Goal: Task Accomplishment & Management: Manage account settings

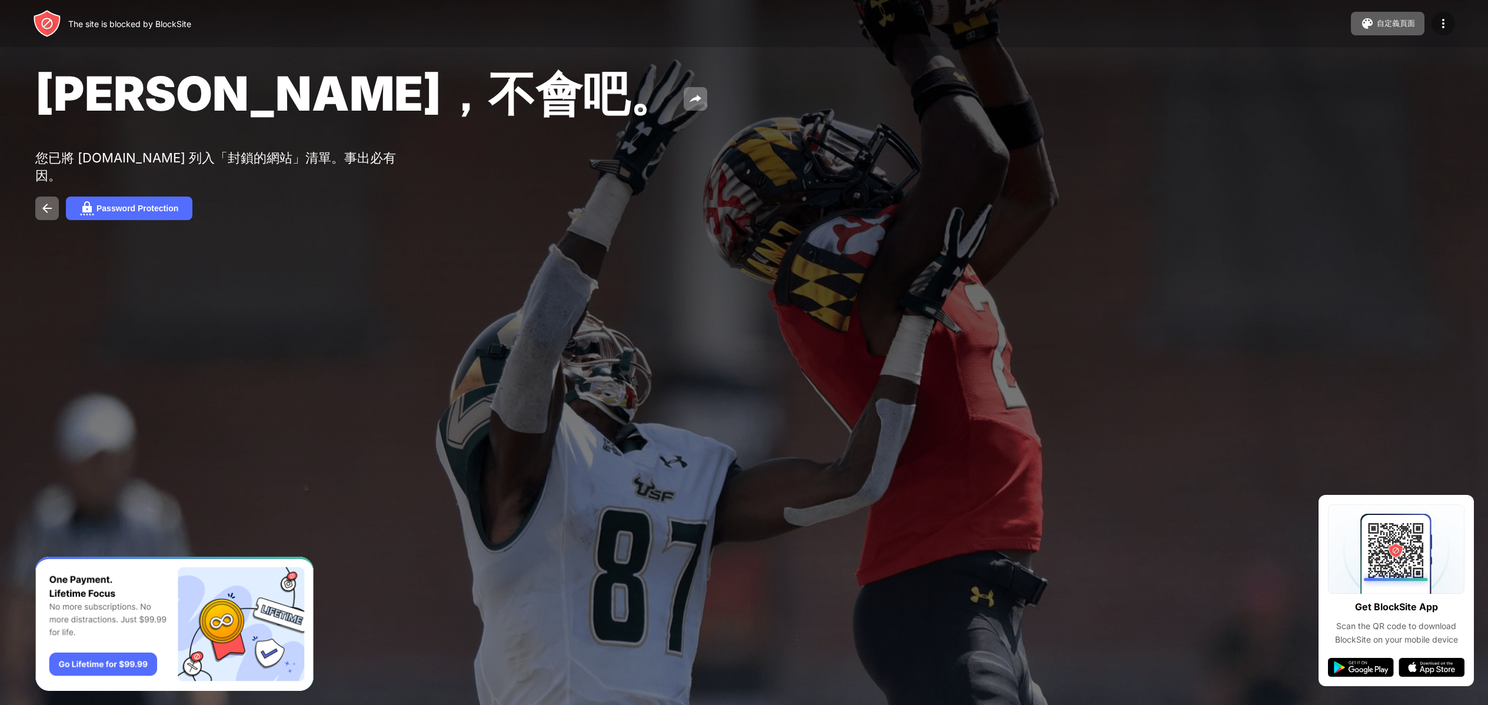
click at [1437, 16] on img at bounding box center [1444, 23] width 14 height 14
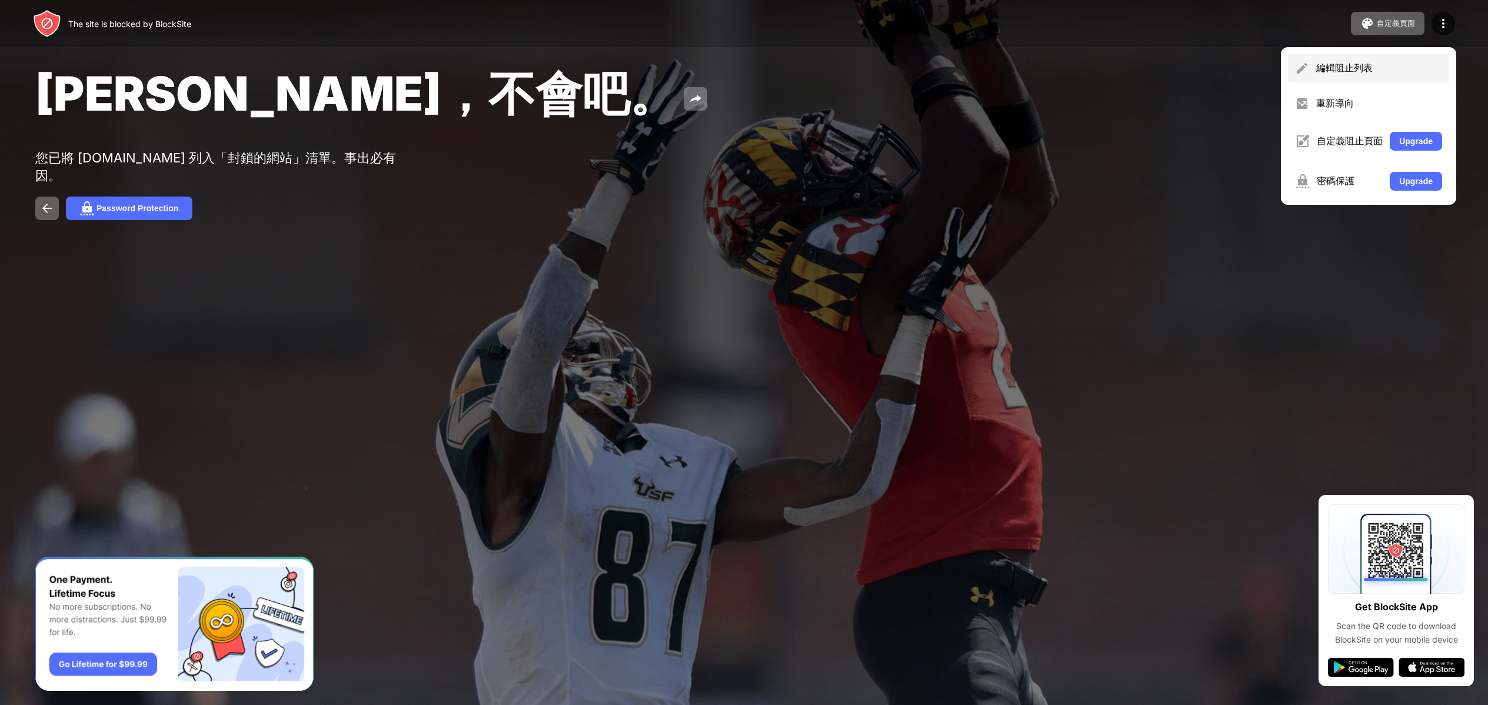
click at [1337, 77] on div "編輯阻止列表" at bounding box center [1368, 68] width 161 height 28
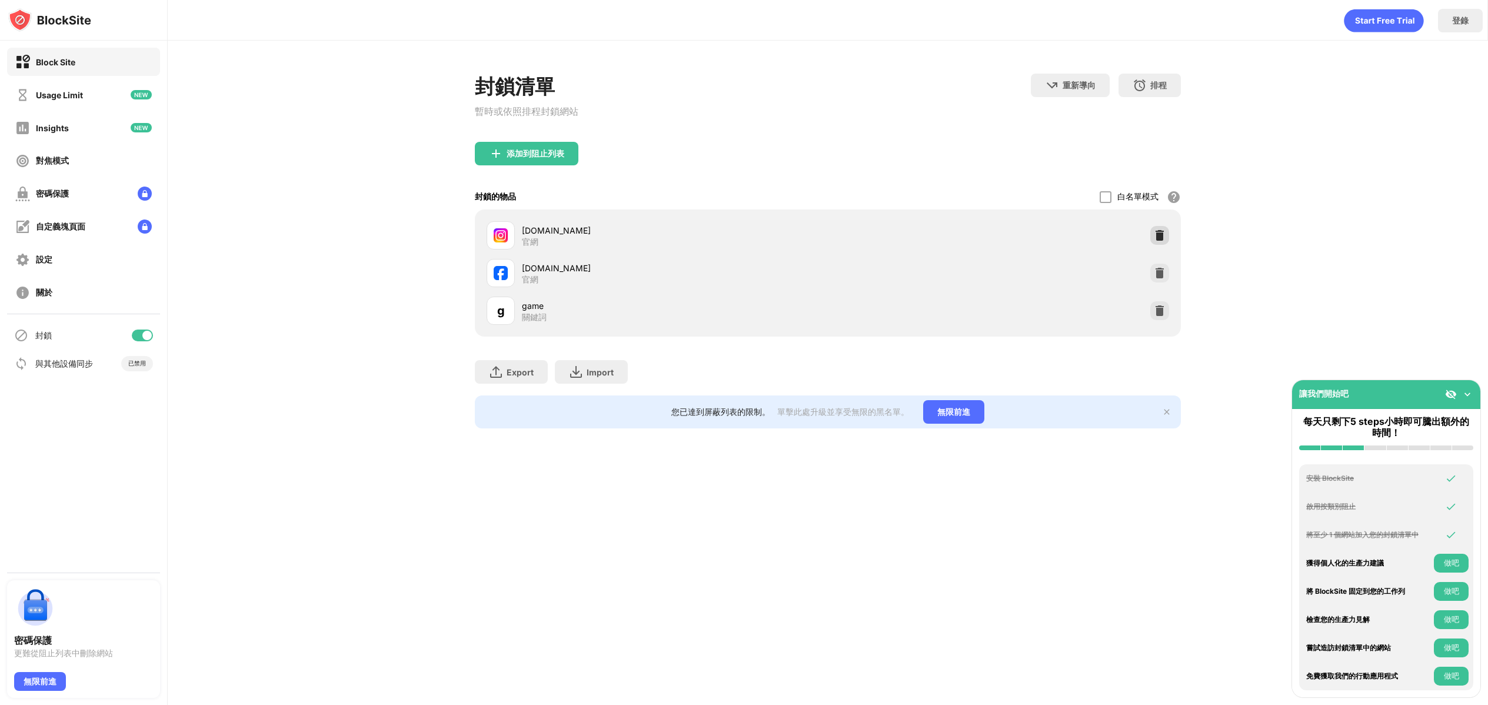
click at [1152, 232] on div at bounding box center [1159, 235] width 19 height 19
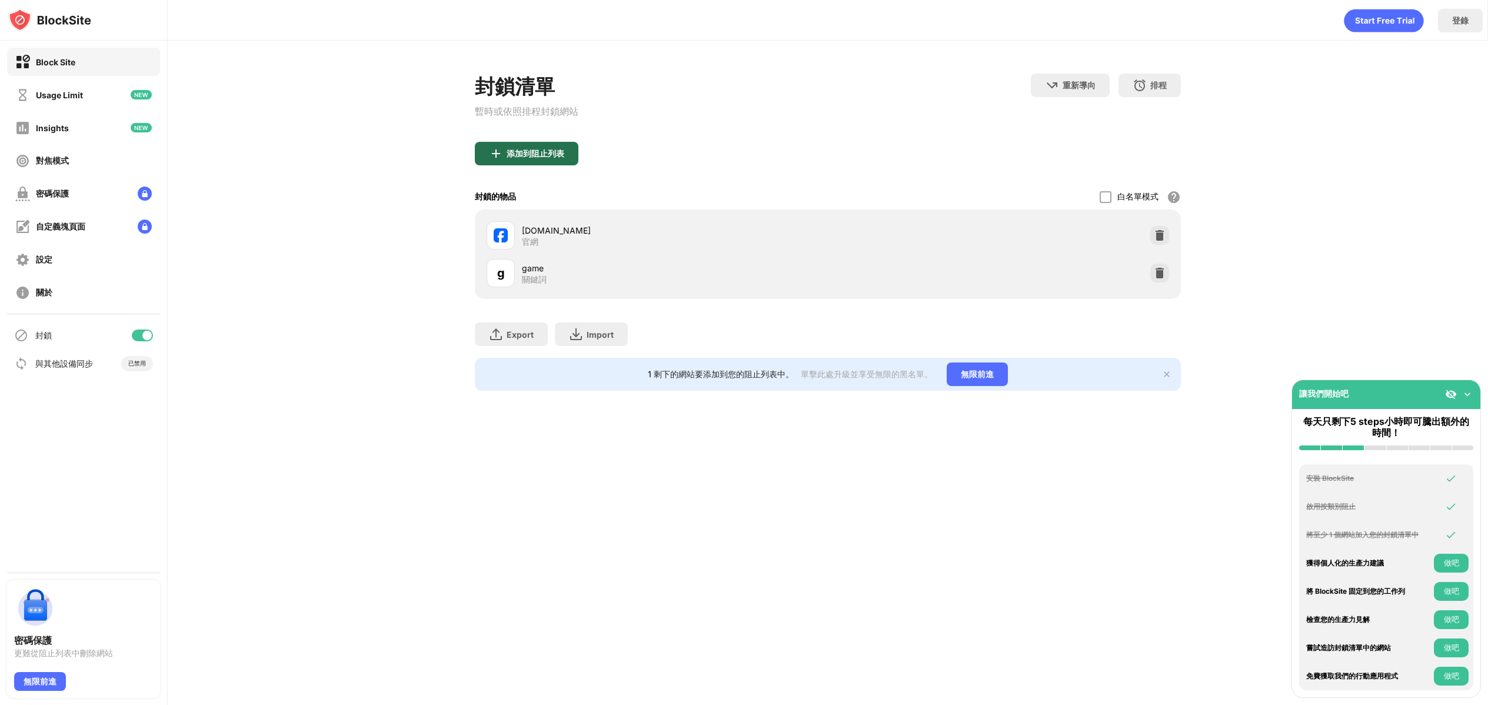
click at [545, 164] on div "添加到阻止列表" at bounding box center [527, 154] width 104 height 24
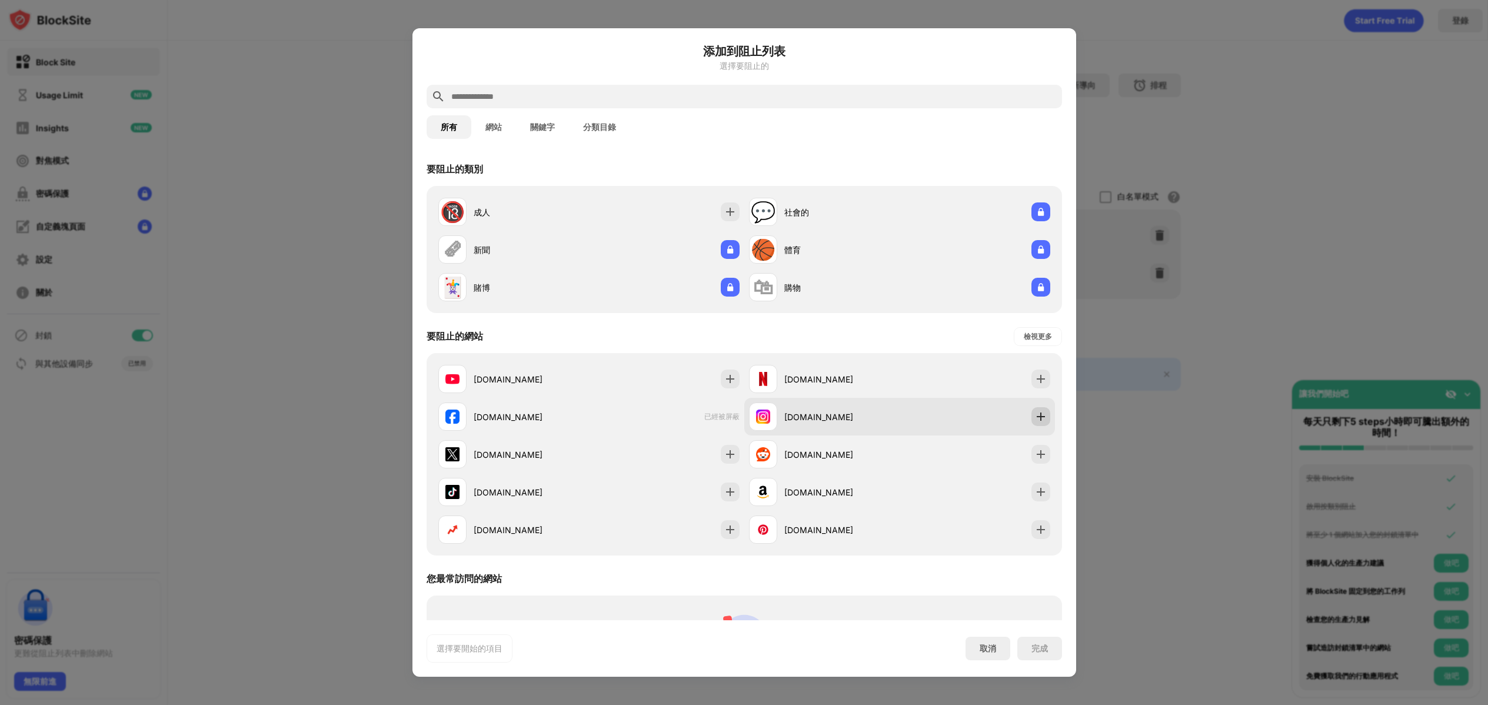
click at [1035, 415] on img at bounding box center [1041, 417] width 12 height 12
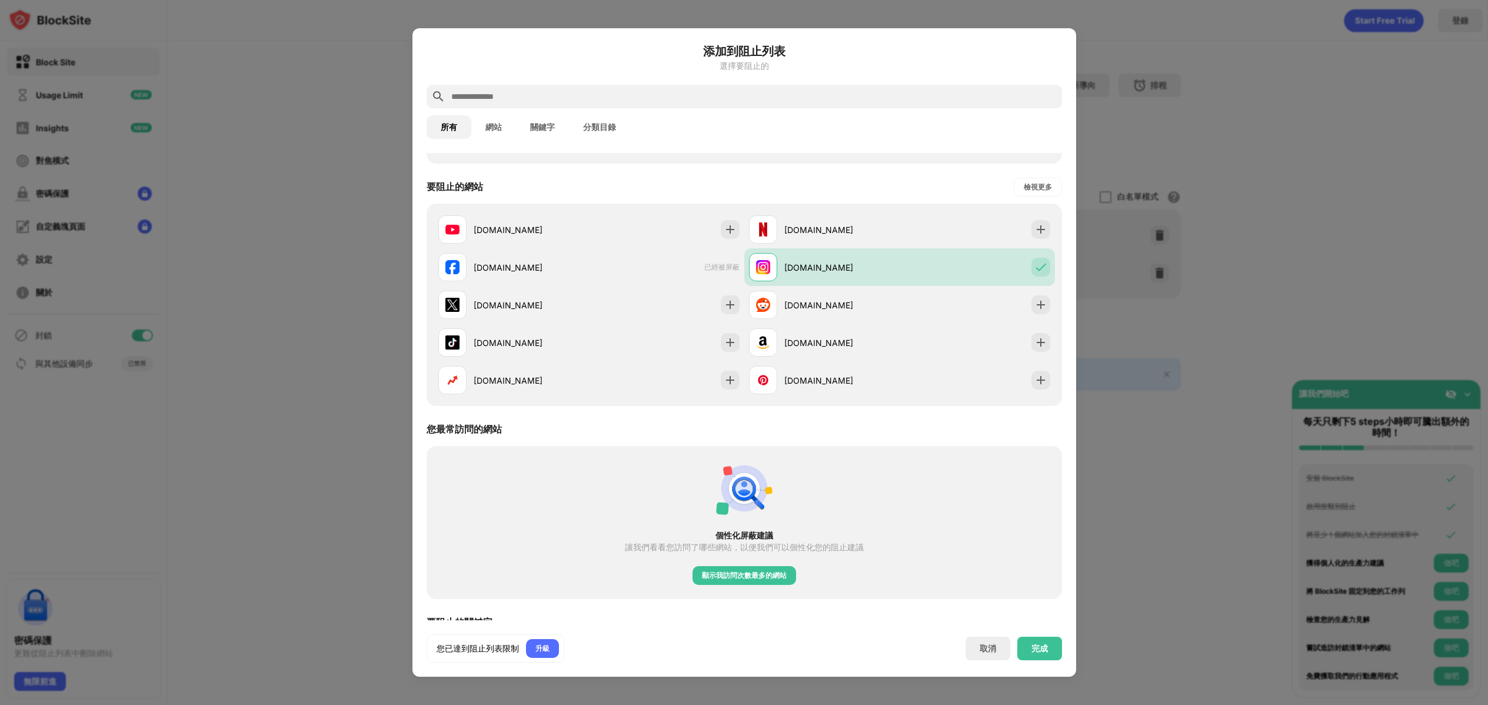
scroll to position [288, 0]
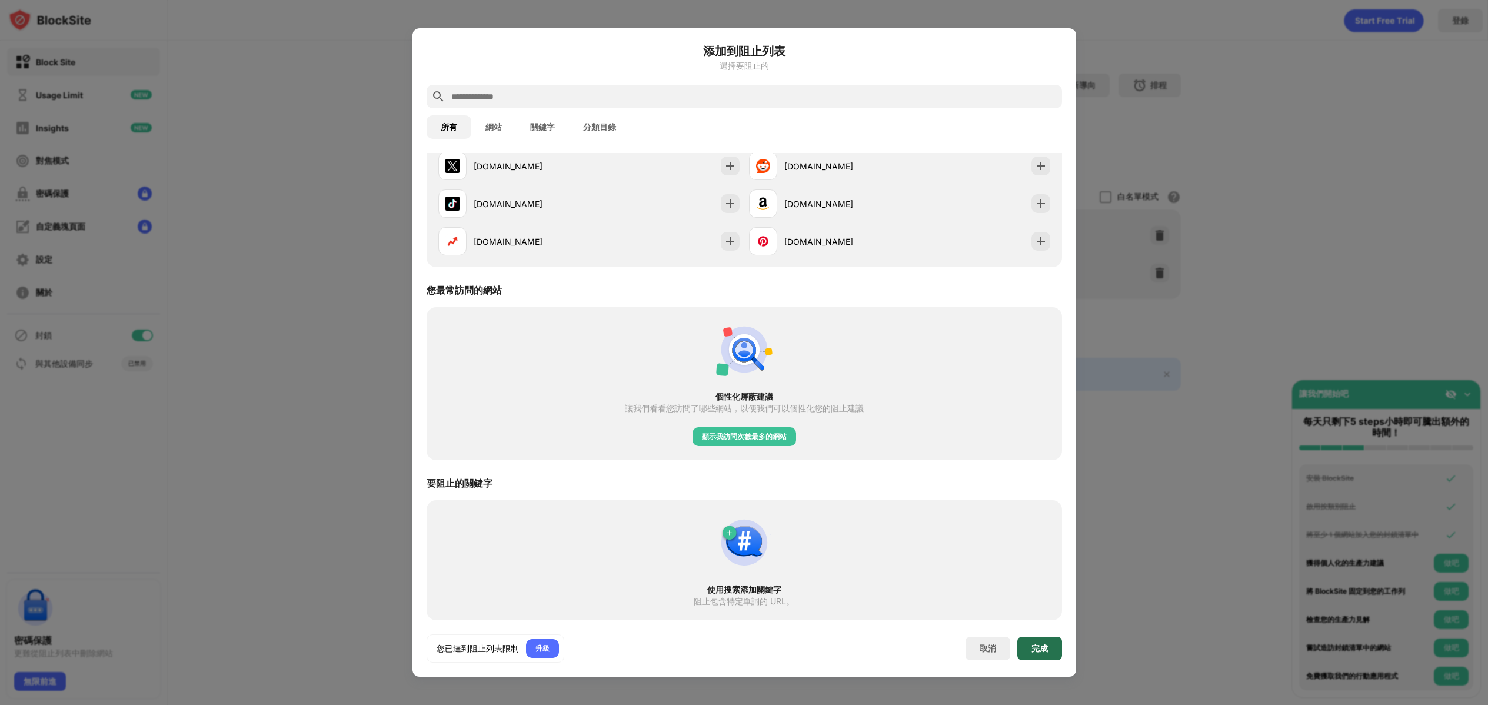
click at [1039, 641] on div "完成" at bounding box center [1039, 649] width 45 height 24
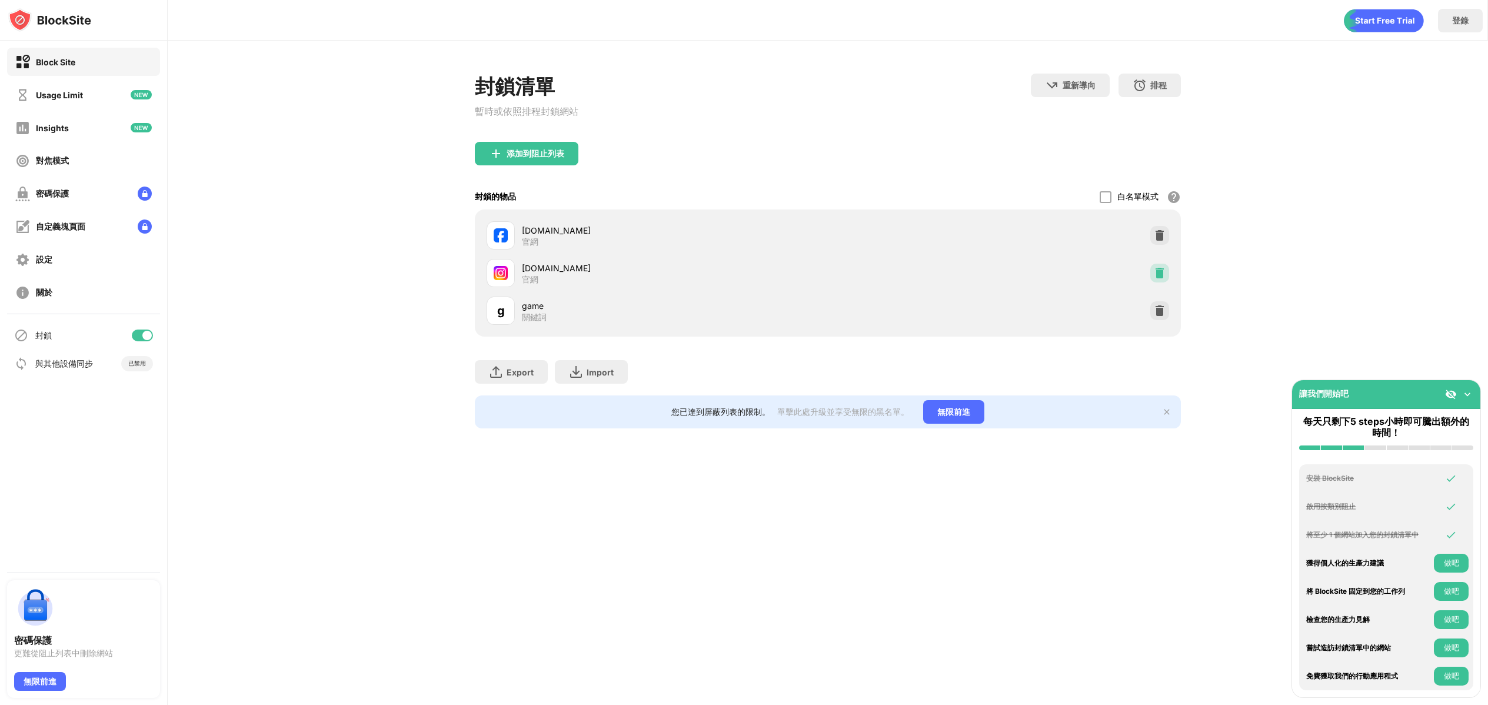
click at [1161, 274] on img at bounding box center [1160, 273] width 12 height 12
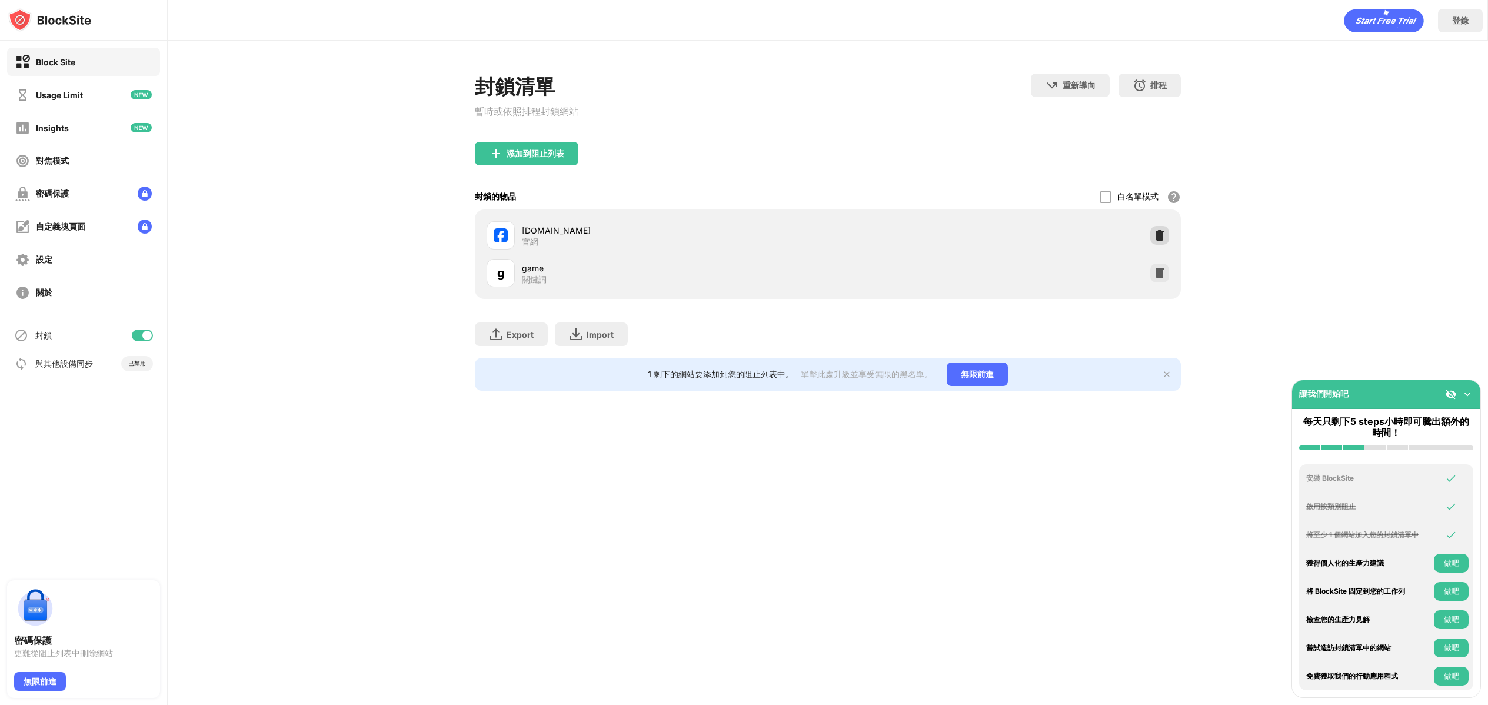
click at [1155, 235] on img at bounding box center [1160, 236] width 12 height 12
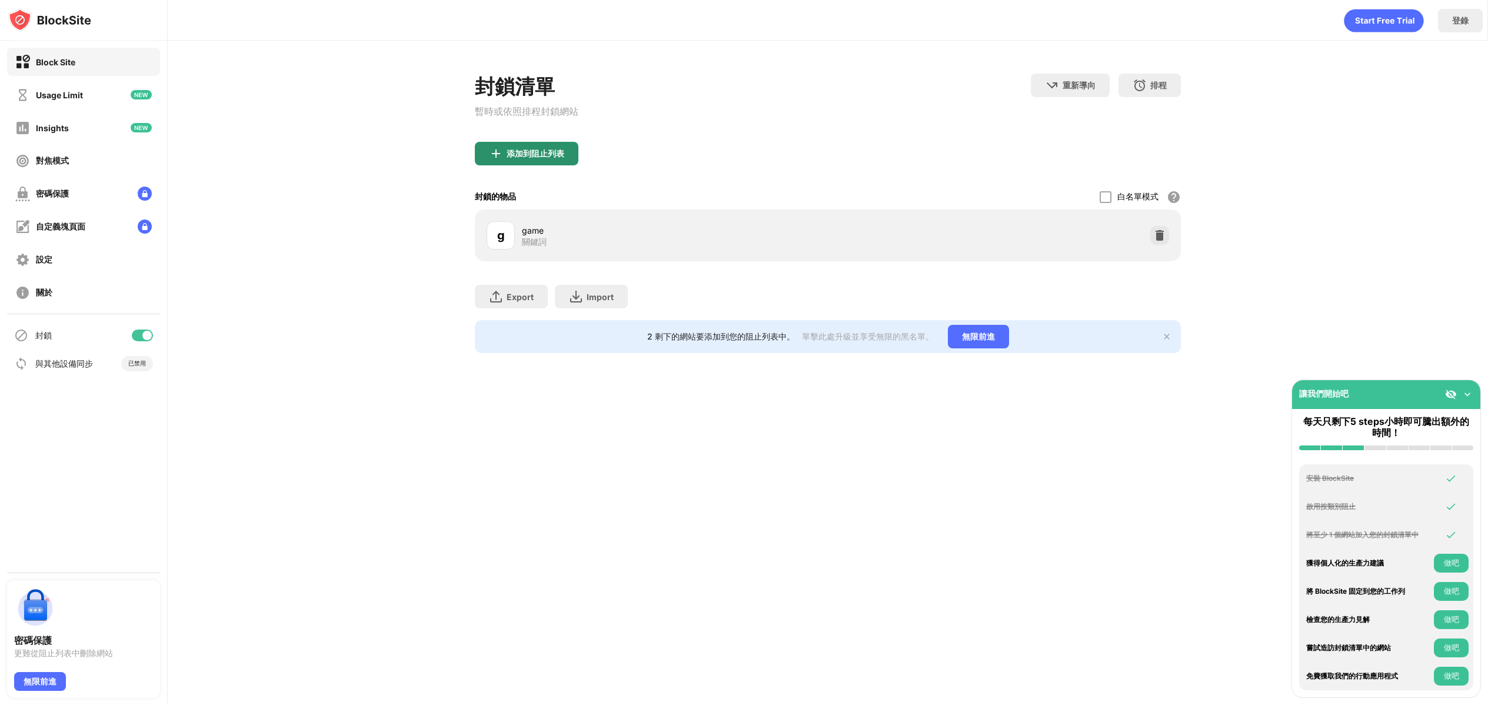
click at [556, 151] on div "添加到阻止列表" at bounding box center [536, 153] width 58 height 9
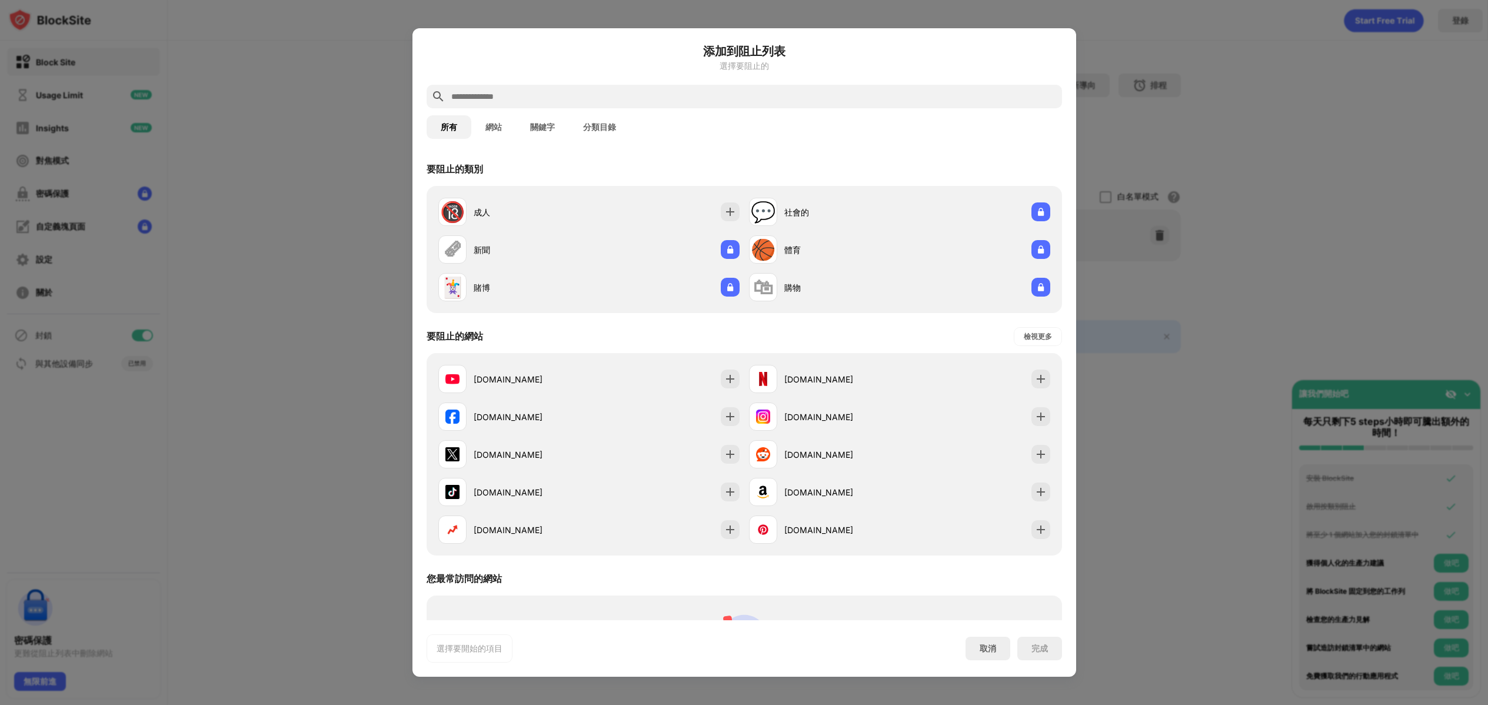
click at [534, 132] on button "關鍵字" at bounding box center [542, 127] width 53 height 24
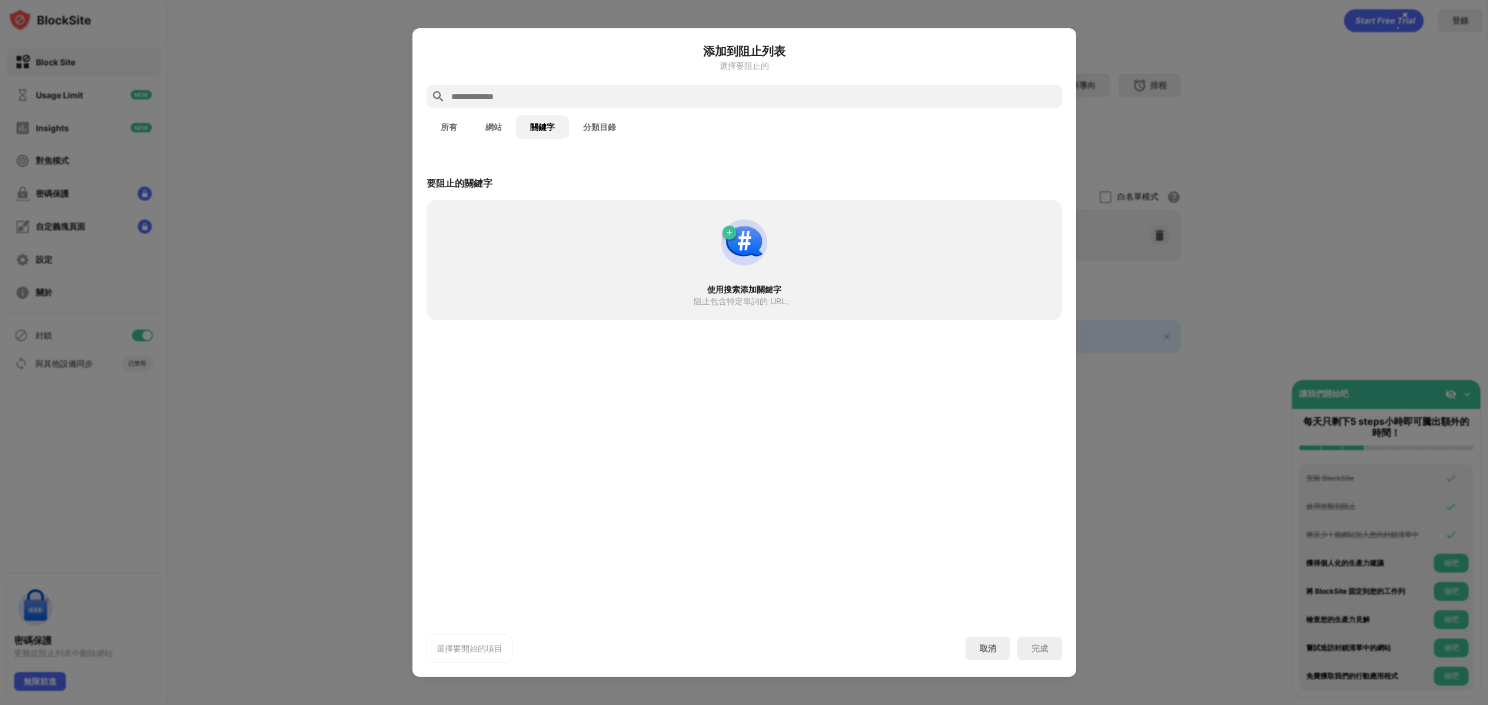
click at [504, 215] on div "使用搜索添加關鍵字 阻止包含特定單詞的 URL。" at bounding box center [744, 260] width 621 height 106
click at [543, 91] on input "text" at bounding box center [753, 96] width 607 height 14
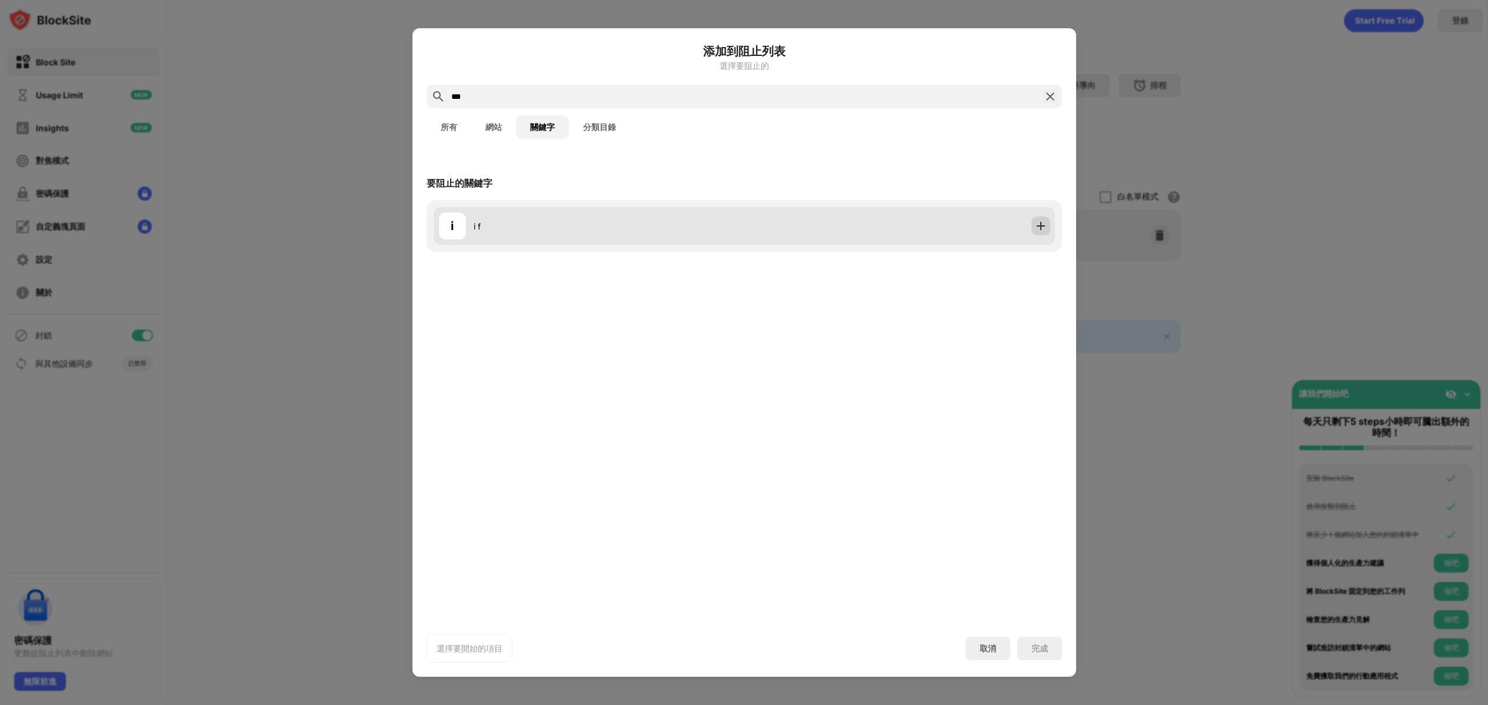
type input "***"
click at [1035, 227] on img at bounding box center [1041, 226] width 12 height 12
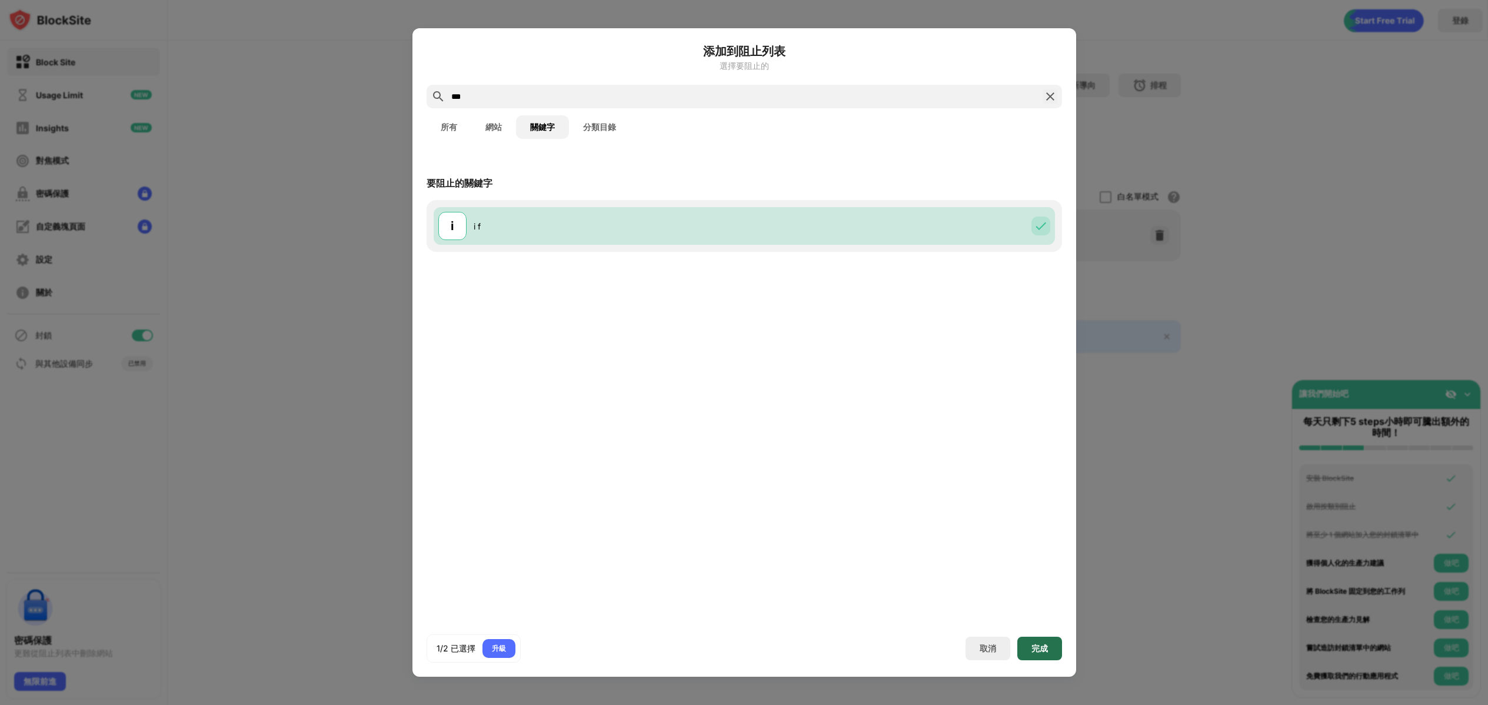
click at [1035, 643] on div "完成" at bounding box center [1039, 649] width 45 height 24
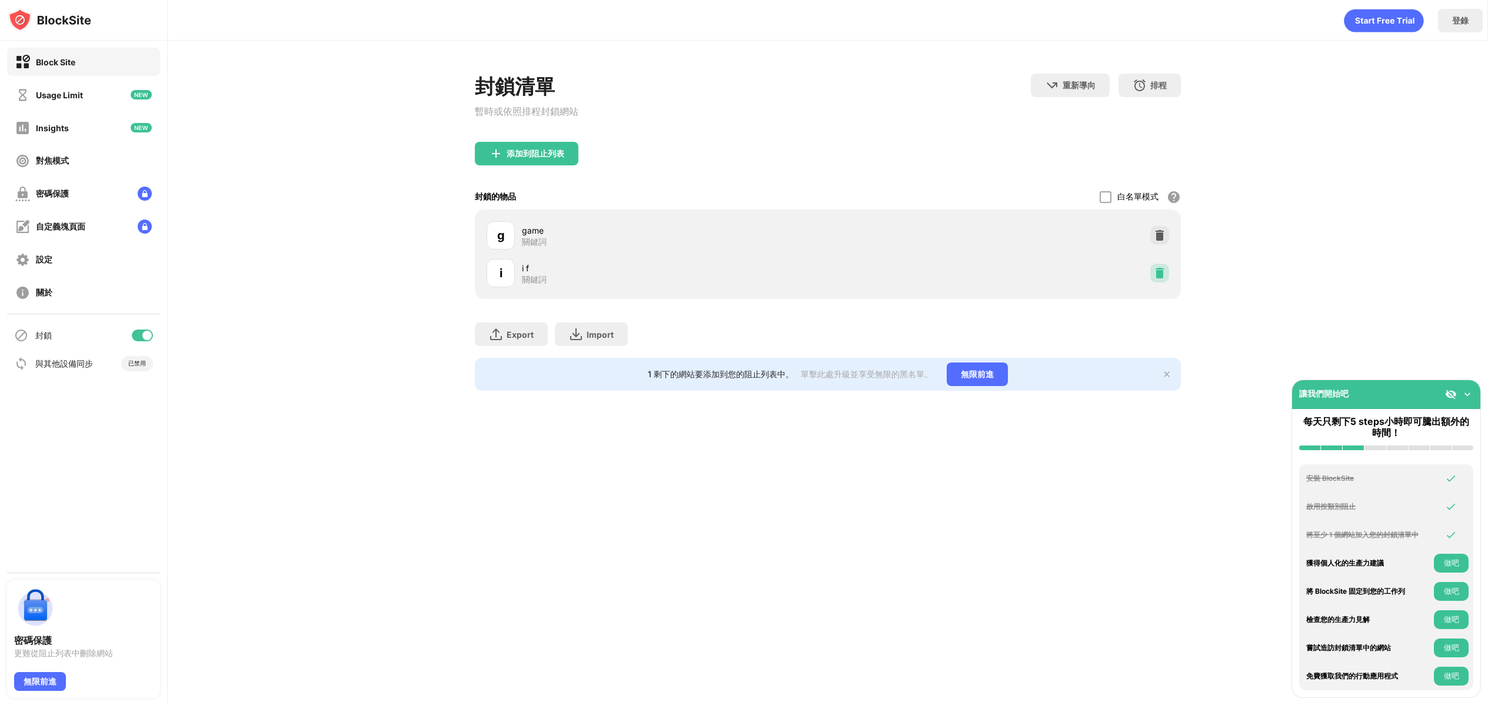
click at [1152, 267] on div at bounding box center [1159, 273] width 19 height 19
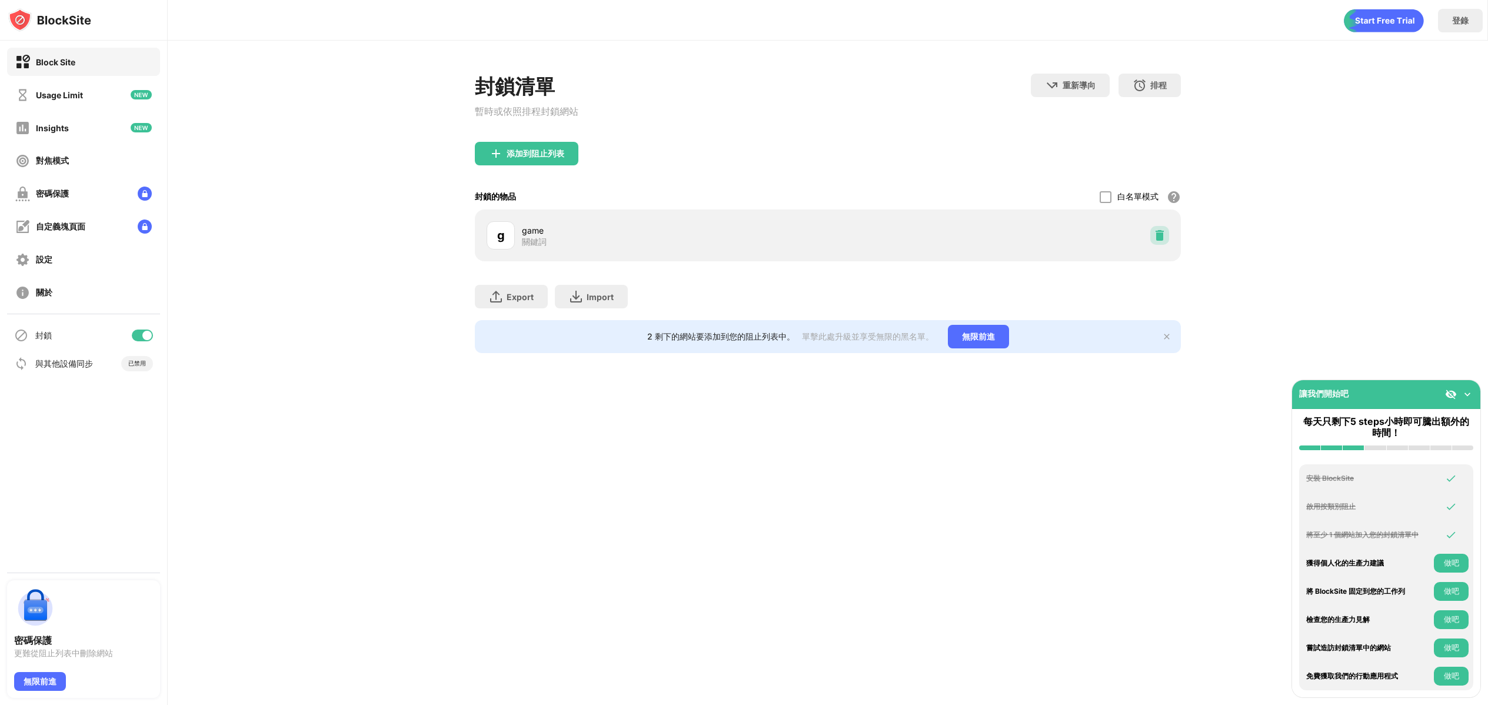
click at [1160, 237] on img at bounding box center [1160, 236] width 12 height 12
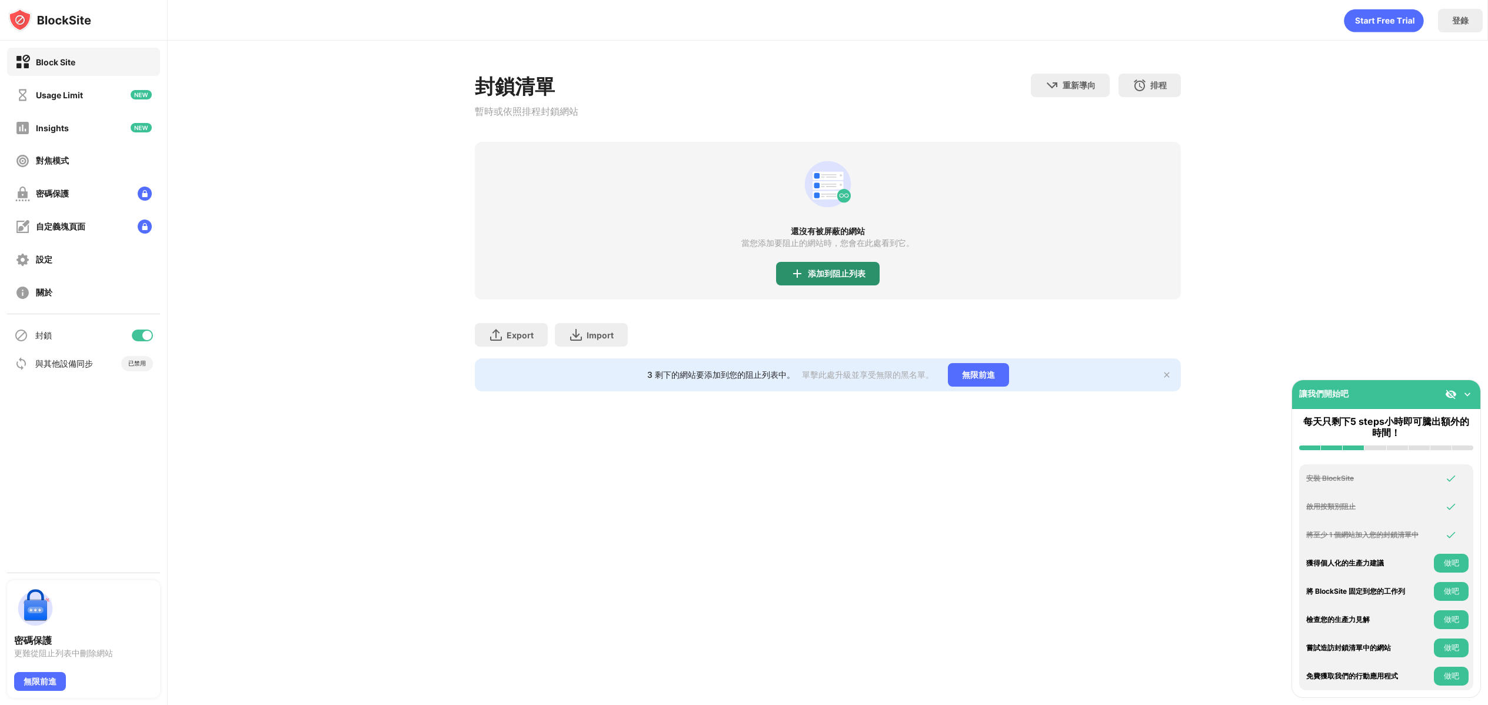
click at [842, 273] on div "添加到阻止列表" at bounding box center [837, 273] width 58 height 9
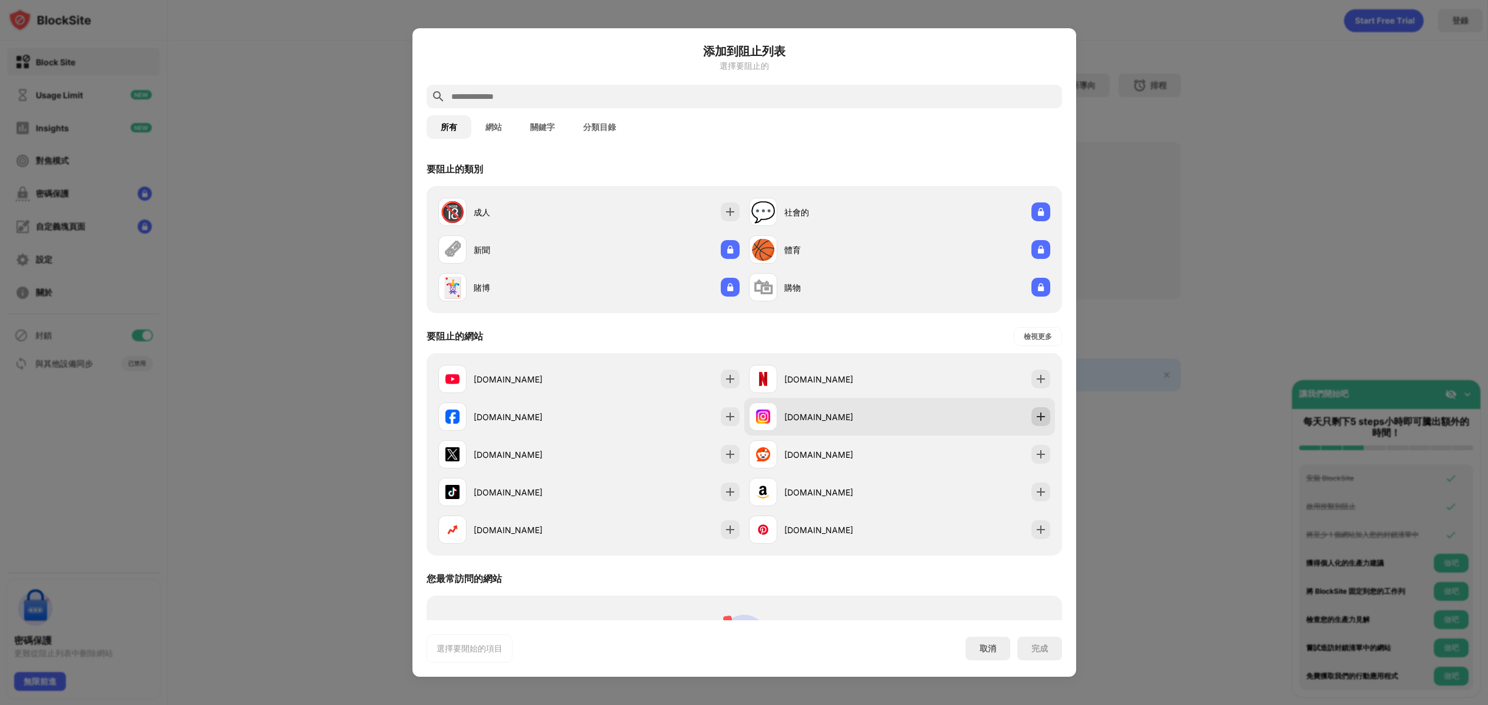
click at [1038, 410] on div at bounding box center [1041, 416] width 19 height 19
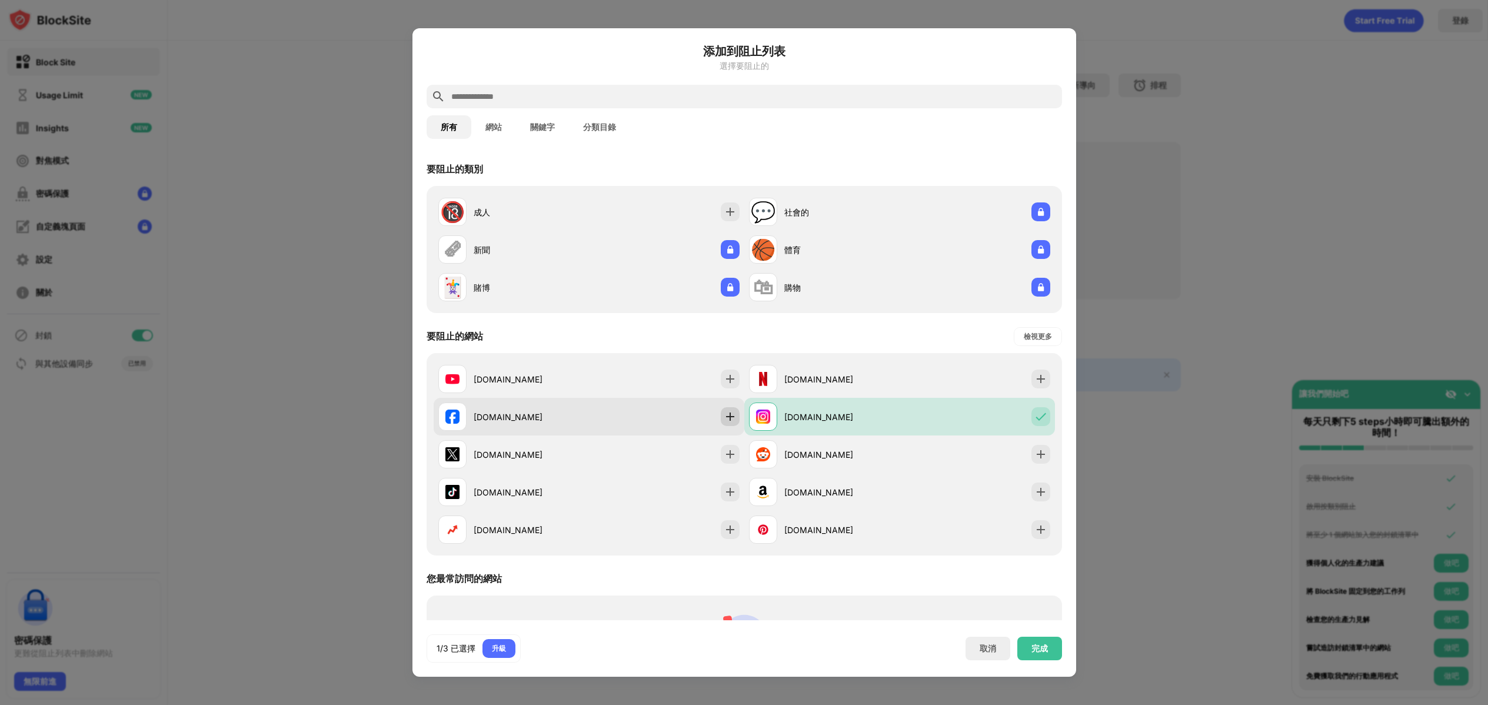
click at [729, 418] on img at bounding box center [730, 417] width 12 height 12
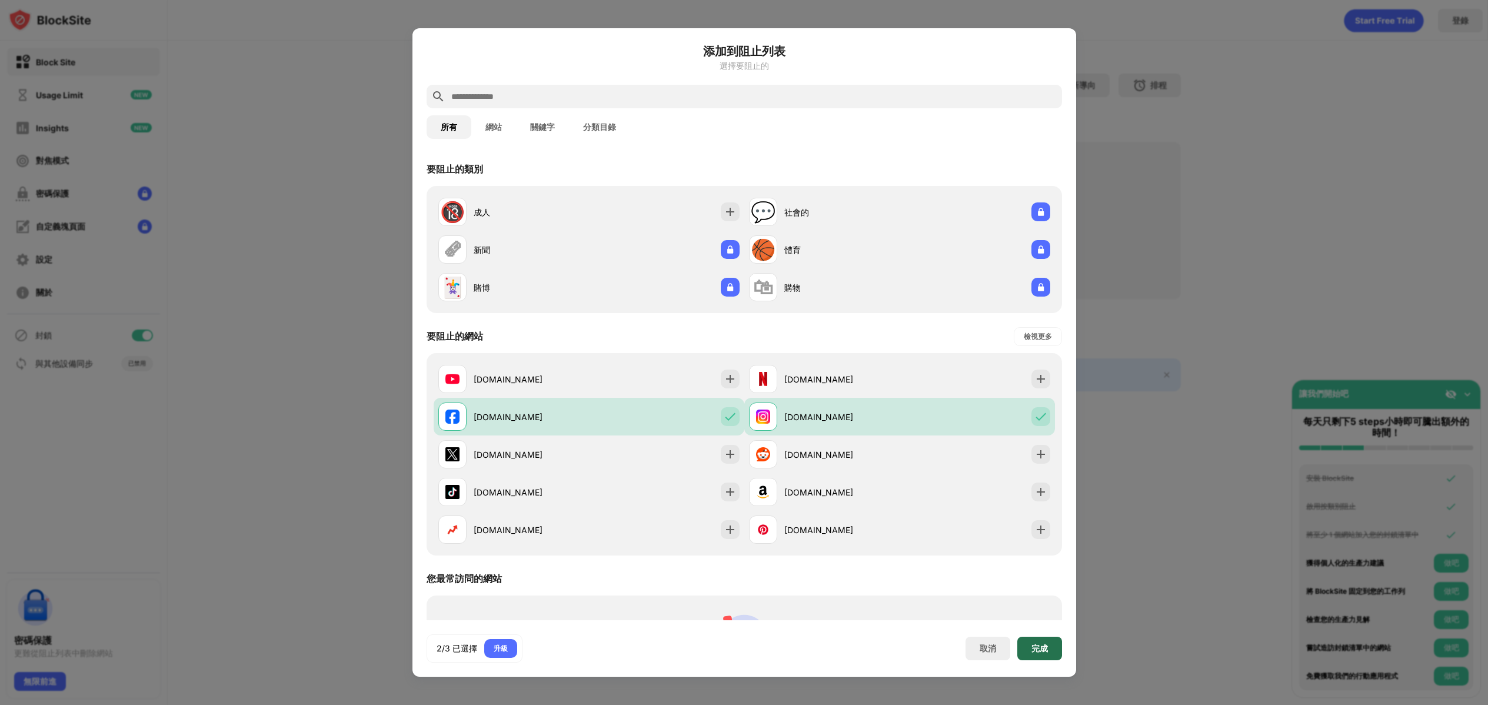
click at [1058, 641] on div "完成" at bounding box center [1039, 649] width 45 height 24
